Goal: Task Accomplishment & Management: Use online tool/utility

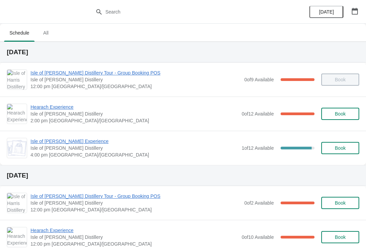
click at [57, 105] on span "Hearach Experience" at bounding box center [135, 107] width 208 height 7
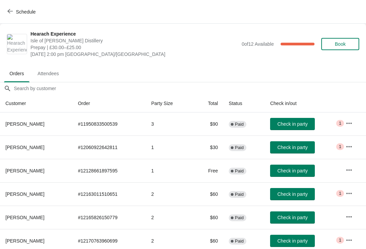
click at [294, 247] on button "Check in party" at bounding box center [292, 241] width 45 height 12
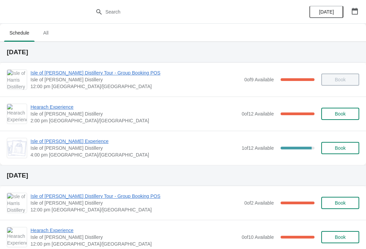
click at [60, 107] on span "Hearach Experience" at bounding box center [135, 107] width 208 height 7
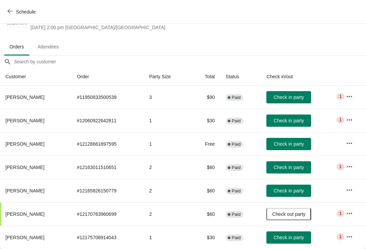
scroll to position [27, 0]
click at [292, 235] on span "Check in party" at bounding box center [289, 237] width 30 height 5
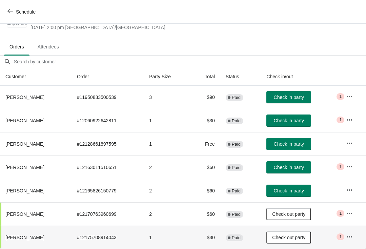
click at [293, 189] on span "Check in party" at bounding box center [289, 190] width 30 height 5
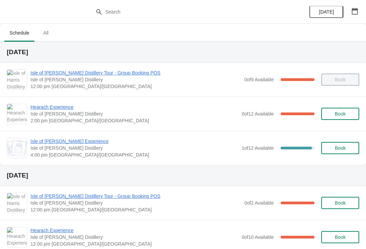
click at [59, 107] on span "Hearach Experience" at bounding box center [135, 107] width 208 height 7
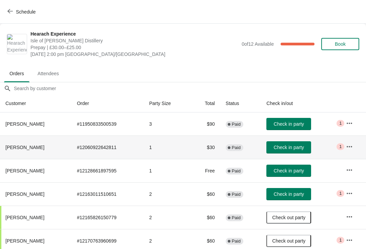
click at [301, 143] on button "Check in party" at bounding box center [289, 147] width 45 height 12
click at [300, 169] on span "Check in party" at bounding box center [289, 170] width 30 height 5
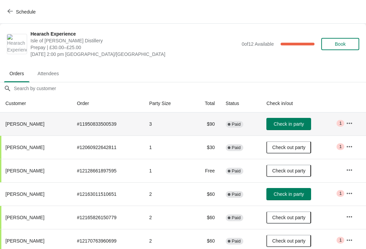
click at [292, 123] on span "Check in party" at bounding box center [289, 123] width 30 height 5
